Goal: Find specific page/section: Find specific page/section

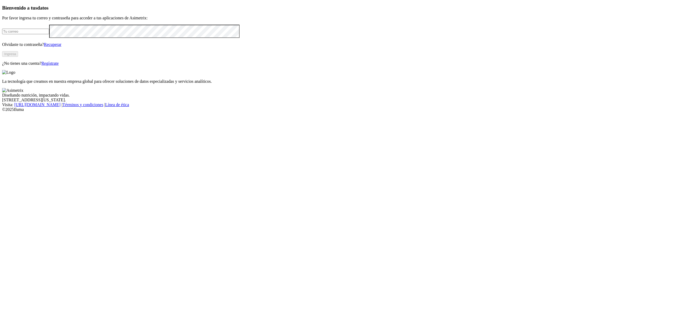
type input "[EMAIL_ADDRESS][DOMAIN_NAME]"
click at [18, 57] on button "Ingresa" at bounding box center [10, 54] width 16 height 6
